Goal: Task Accomplishment & Management: Manage account settings

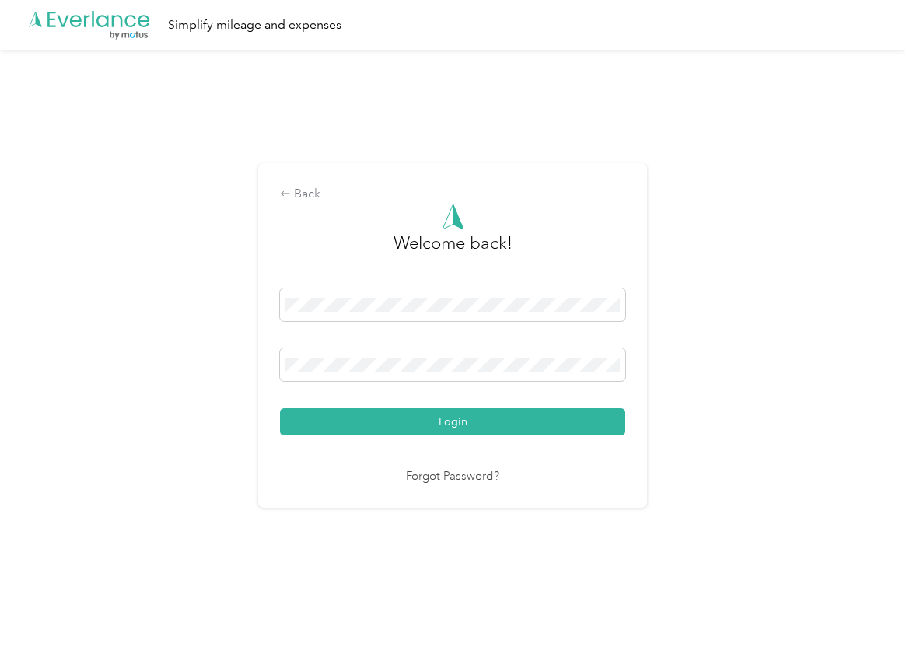
click at [326, 414] on button "Login" at bounding box center [452, 421] width 345 height 27
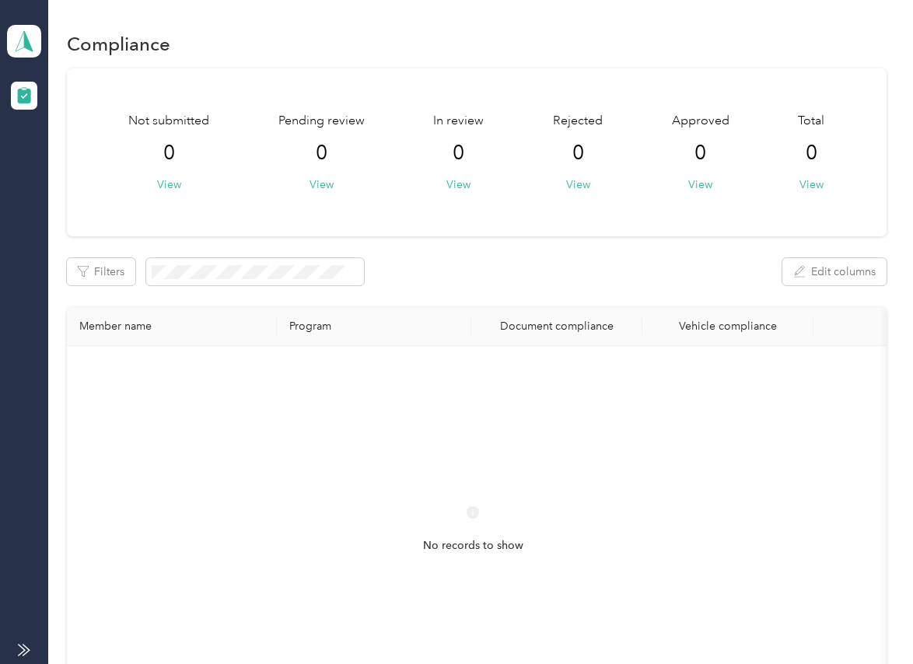
click at [410, 222] on div "Not submitted 0 View Pending review 0 View In review 0 View Rejected 0 View App…" at bounding box center [476, 152] width 819 height 168
click at [40, 49] on span at bounding box center [24, 41] width 34 height 33
click at [74, 162] on div "Log out" at bounding box center [50, 162] width 60 height 16
